Goal: Transaction & Acquisition: Purchase product/service

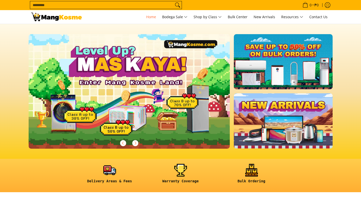
click at [115, 6] on input "Search..." at bounding box center [101, 5] width 143 height 8
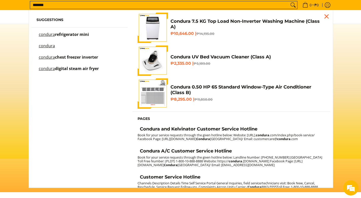
scroll to position [0, 201]
type input "*******"
click at [194, 36] on h6 "₱10,646.00 | ₱14,195.00" at bounding box center [248, 33] width 155 height 5
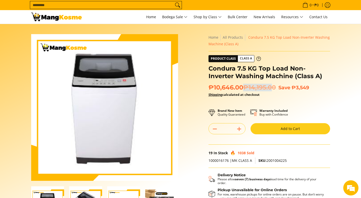
drag, startPoint x: 246, startPoint y: 88, endPoint x: 276, endPoint y: 87, distance: 29.9
click at [276, 87] on del "₱14,195.00" at bounding box center [259, 88] width 33 height 8
